Goal: Task Accomplishment & Management: Manage account settings

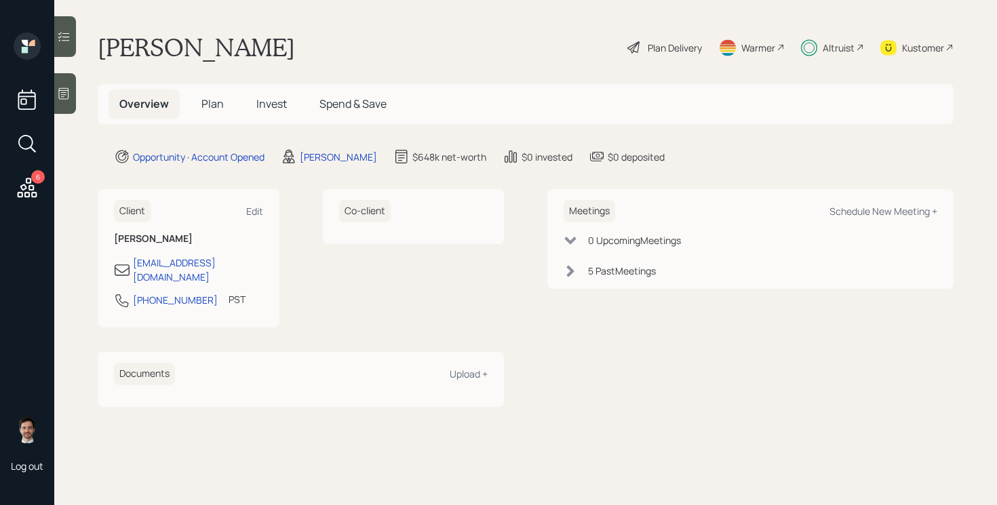
click at [215, 98] on span "Plan" at bounding box center [212, 103] width 22 height 15
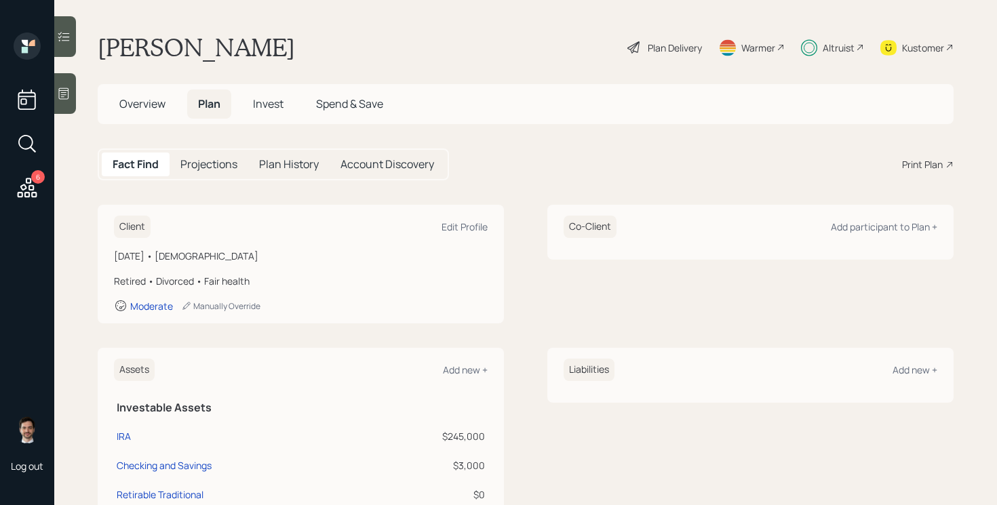
click at [506, 279] on div "Client Edit Profile [DATE] • [DEMOGRAPHIC_DATA] Retired • Divorced • Fair healt…" at bounding box center [526, 264] width 856 height 119
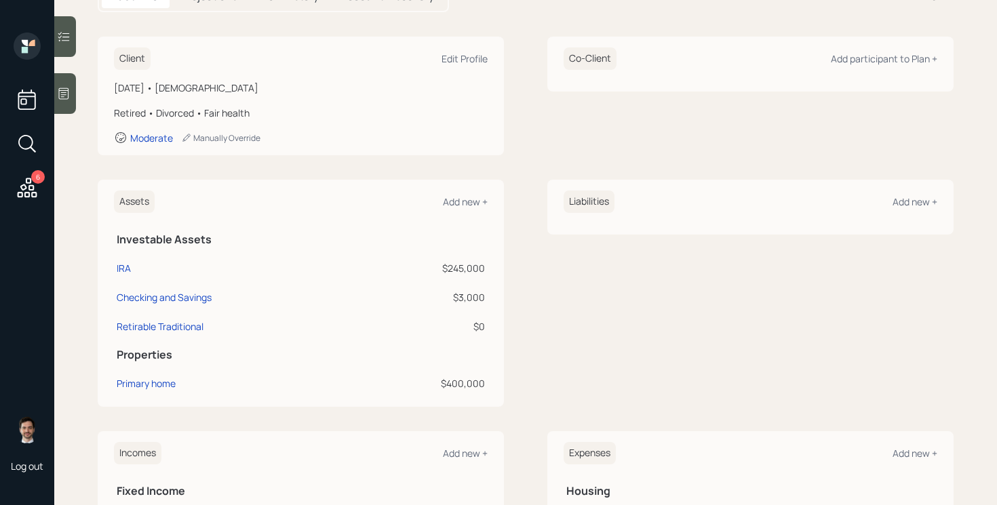
scroll to position [169, 0]
click at [514, 209] on div "Assets Add new + Investable Assets IRA $245,000 Checking and Savings $3,000 Ret…" at bounding box center [526, 292] width 856 height 227
click at [518, 64] on div "Client Edit Profile [DATE] • [DEMOGRAPHIC_DATA] Retired • Divorced • Fair healt…" at bounding box center [526, 95] width 856 height 119
